Goal: Transaction & Acquisition: Purchase product/service

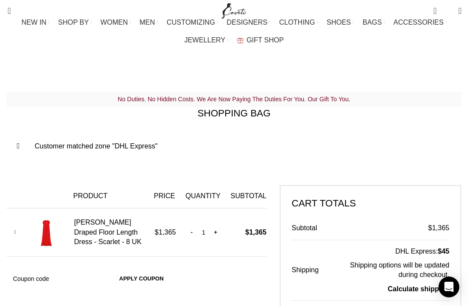
scroll to position [0, 101]
click at [54, 216] on img at bounding box center [46, 232] width 35 height 35
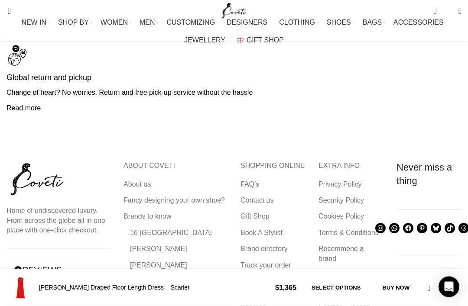
scroll to position [2066, 0]
click at [147, 189] on link "About us" at bounding box center [137, 185] width 28 height 10
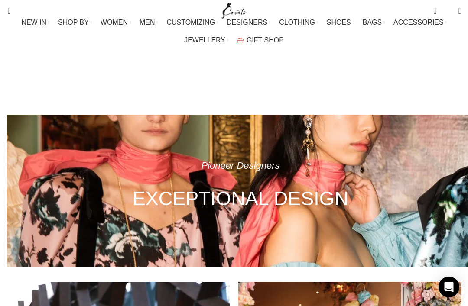
click at [36, 111] on link "Hats & caps" at bounding box center [263, 118] width 455 height 15
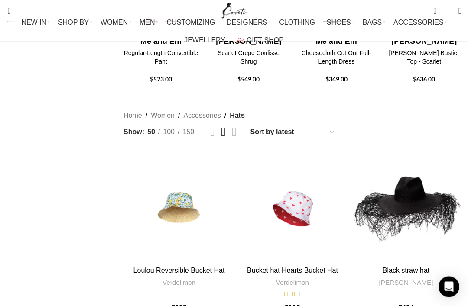
scroll to position [275, 0]
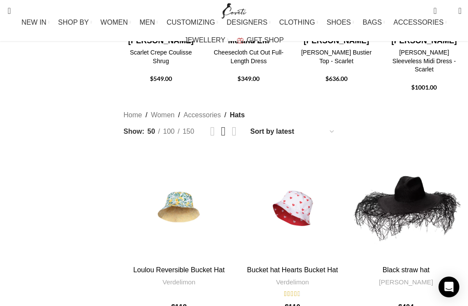
click at [459, 200] on div "Black straw hat" at bounding box center [465, 206] width 13 height 13
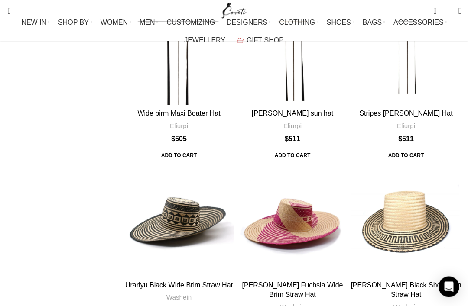
scroll to position [616, 0]
click at [126, 215] on div "Urariyu Black Wide Brim Straw Hat" at bounding box center [119, 221] width 13 height 13
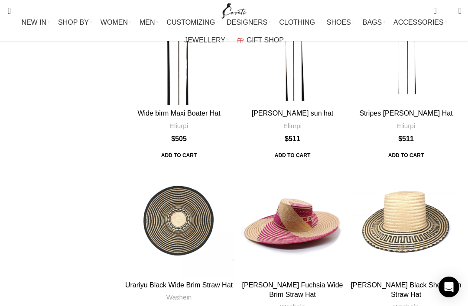
click at [129, 166] on div "Urariyu Black Wide Brim Straw Hat" at bounding box center [134, 221] width 22 height 111
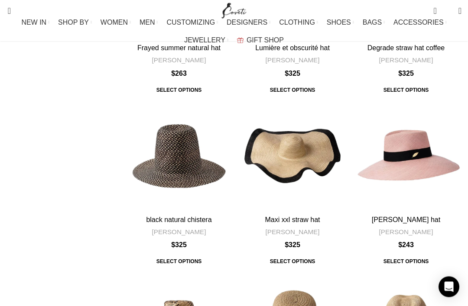
scroll to position [2589, 0]
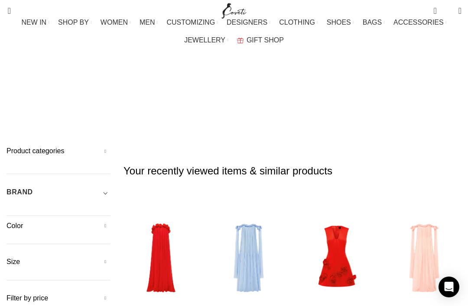
scroll to position [2617, 0]
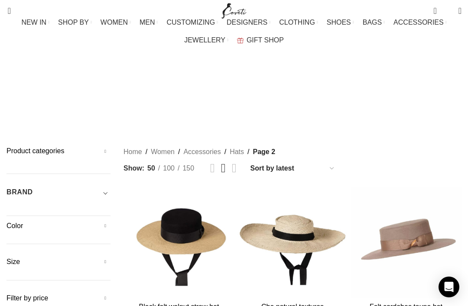
click at [327, 14] on link "SHOES" at bounding box center [340, 22] width 27 height 17
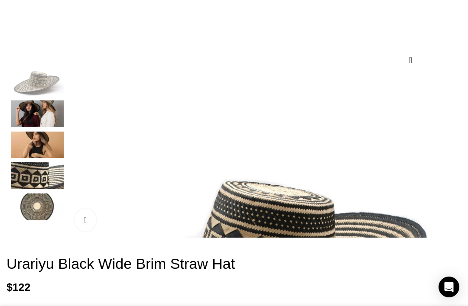
scroll to position [0, 101]
click at [448, 165] on div "Next slide" at bounding box center [459, 154] width 22 height 22
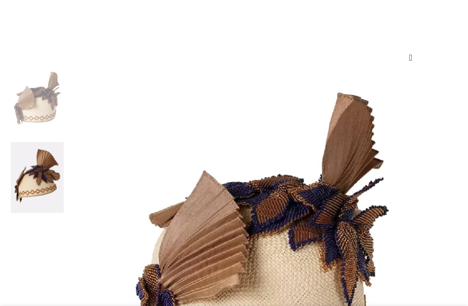
scroll to position [117, 0]
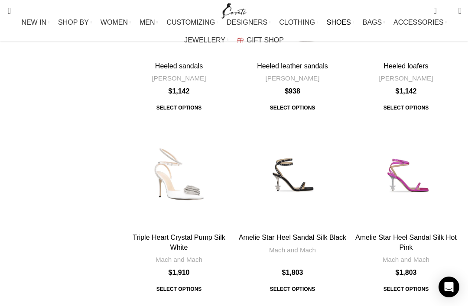
scroll to position [2929, 0]
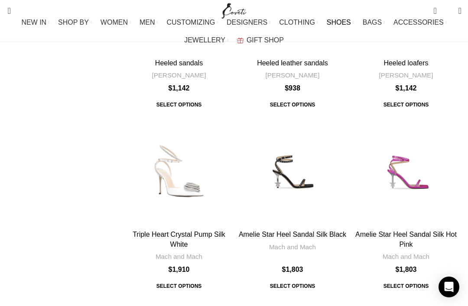
click at [166, 14] on link "CUSTOMIZING" at bounding box center [192, 22] width 52 height 17
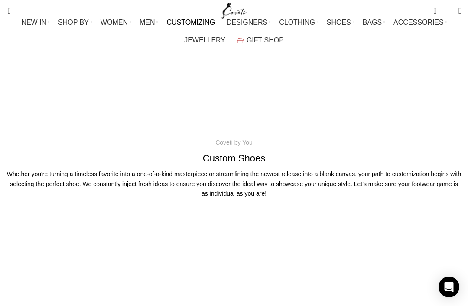
click at [434, 8] on span "1 item" at bounding box center [437, 7] width 6 height 6
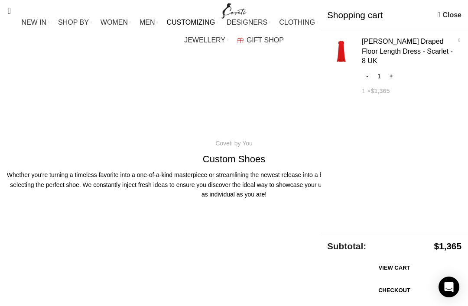
click at [402, 263] on link "View cart" at bounding box center [394, 268] width 134 height 18
